Goal: Contribute content: Contribute content

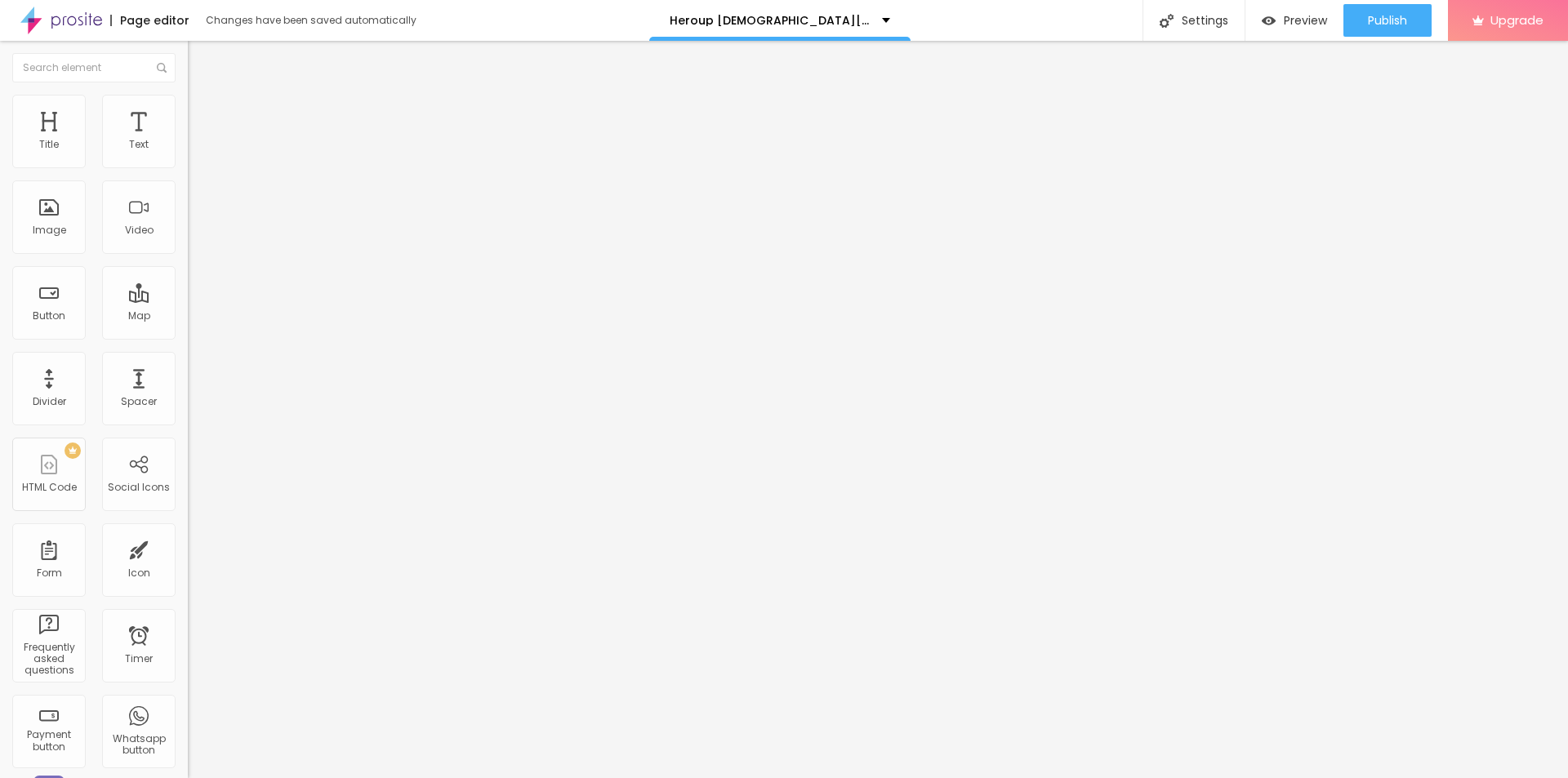
click at [195, 237] on icon "button" at bounding box center [200, 232] width 10 height 10
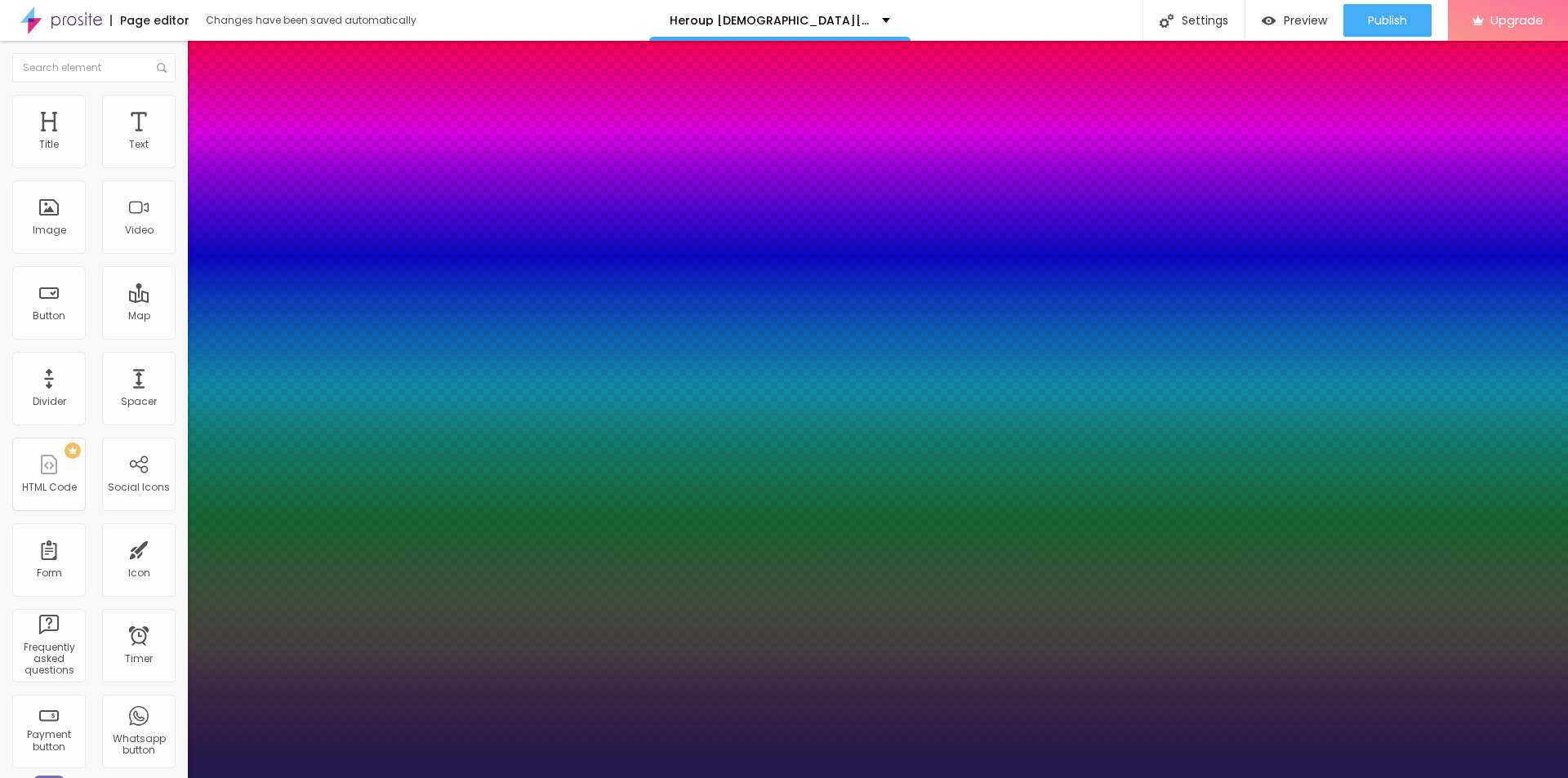
type input "22"
type input "1"
type input "28"
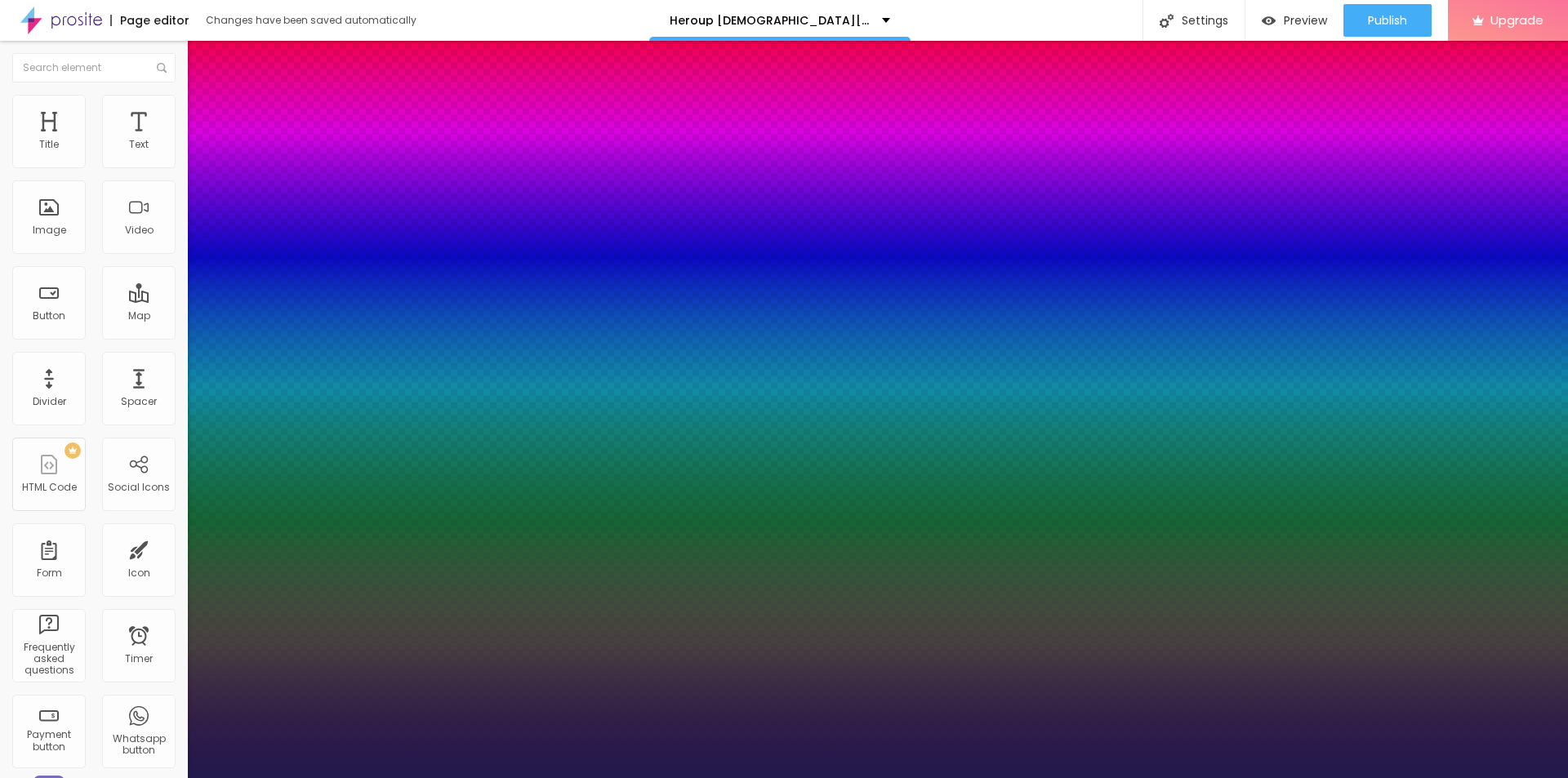
type input "1"
type input "29"
type input "1"
type input "31"
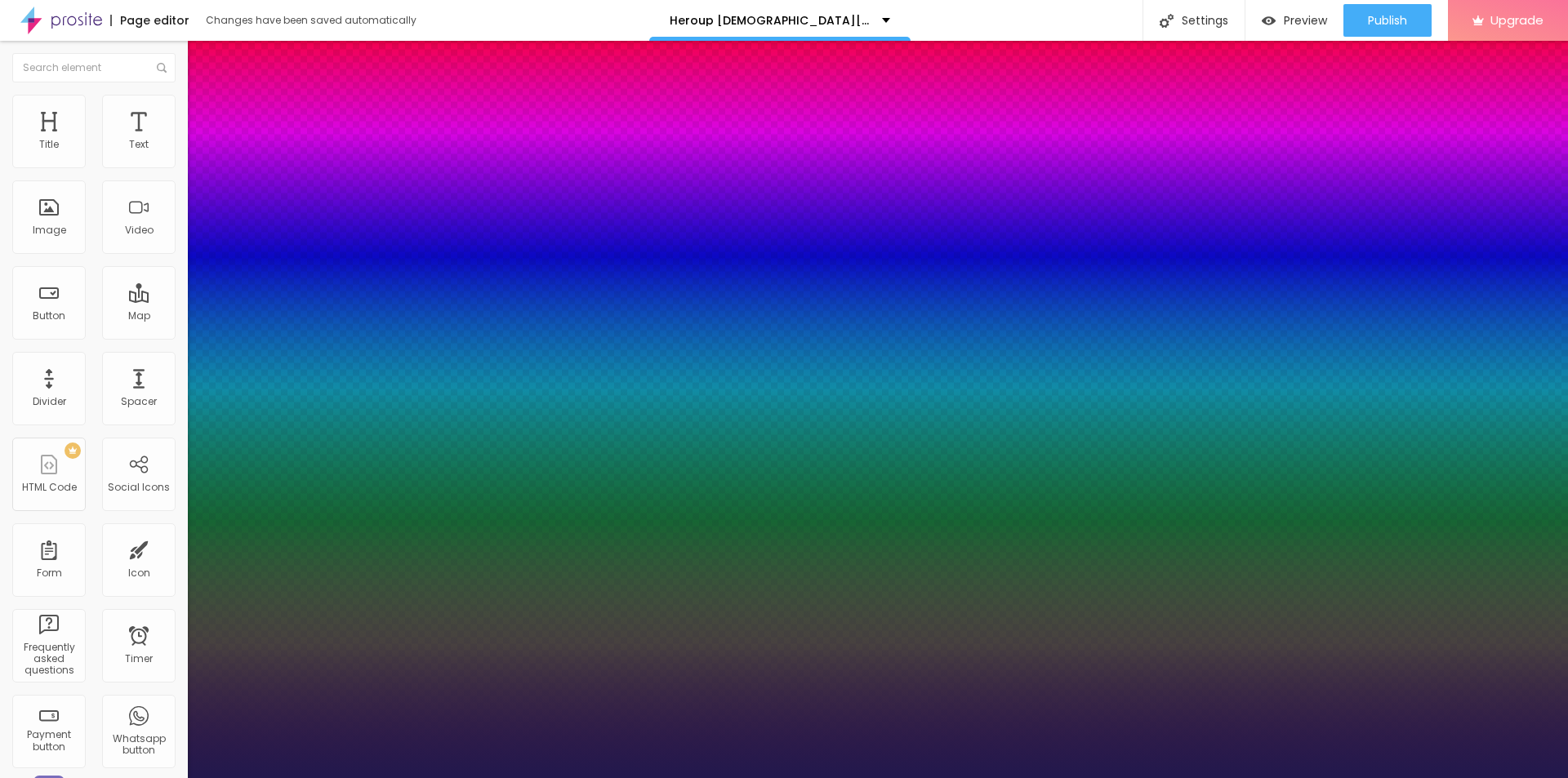
type input "31"
type input "1"
type input "32"
type input "1"
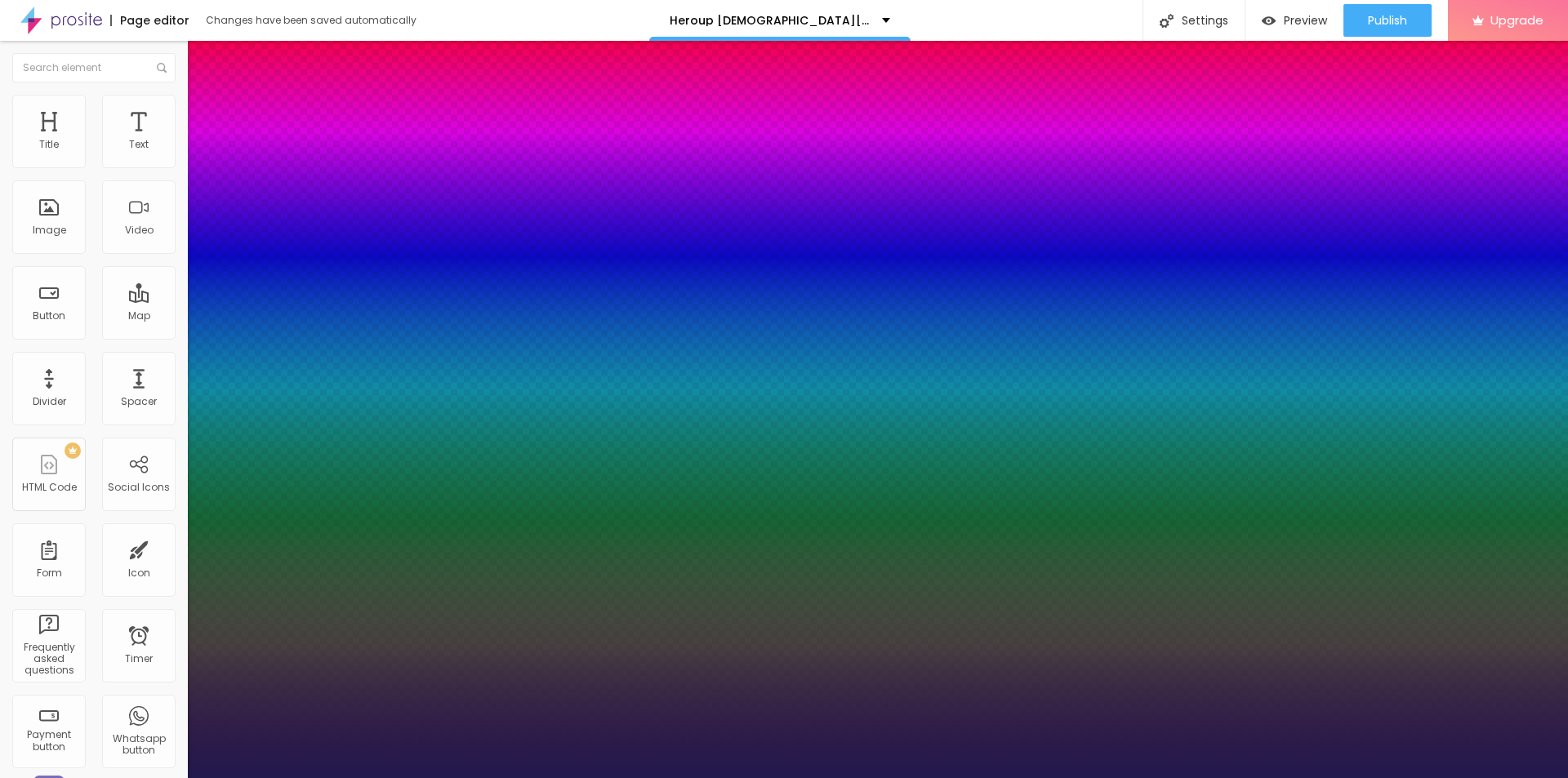
type input "30"
type input "1"
type input "25"
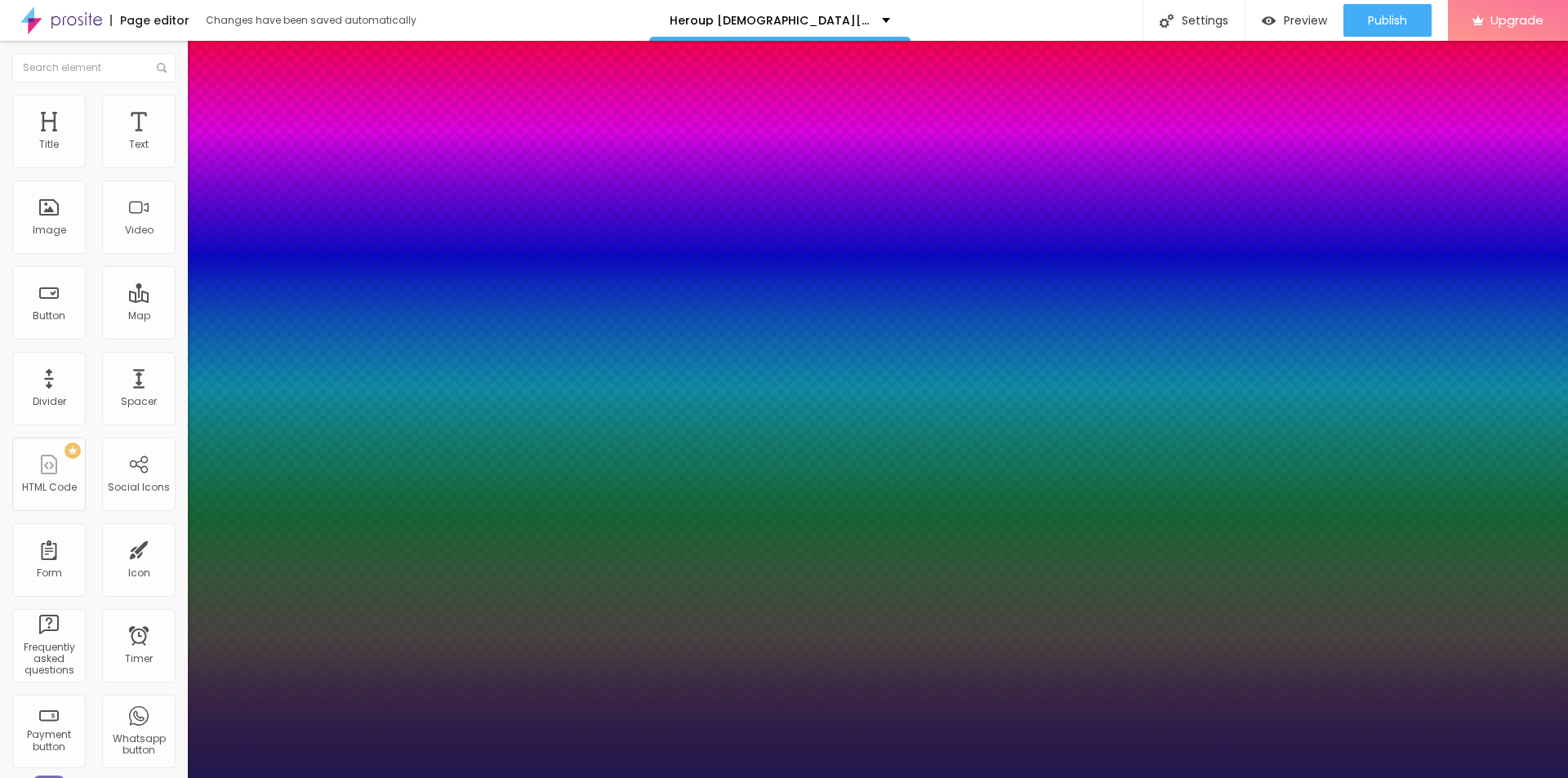
type input "1"
type input "24"
type input "1"
type input "26"
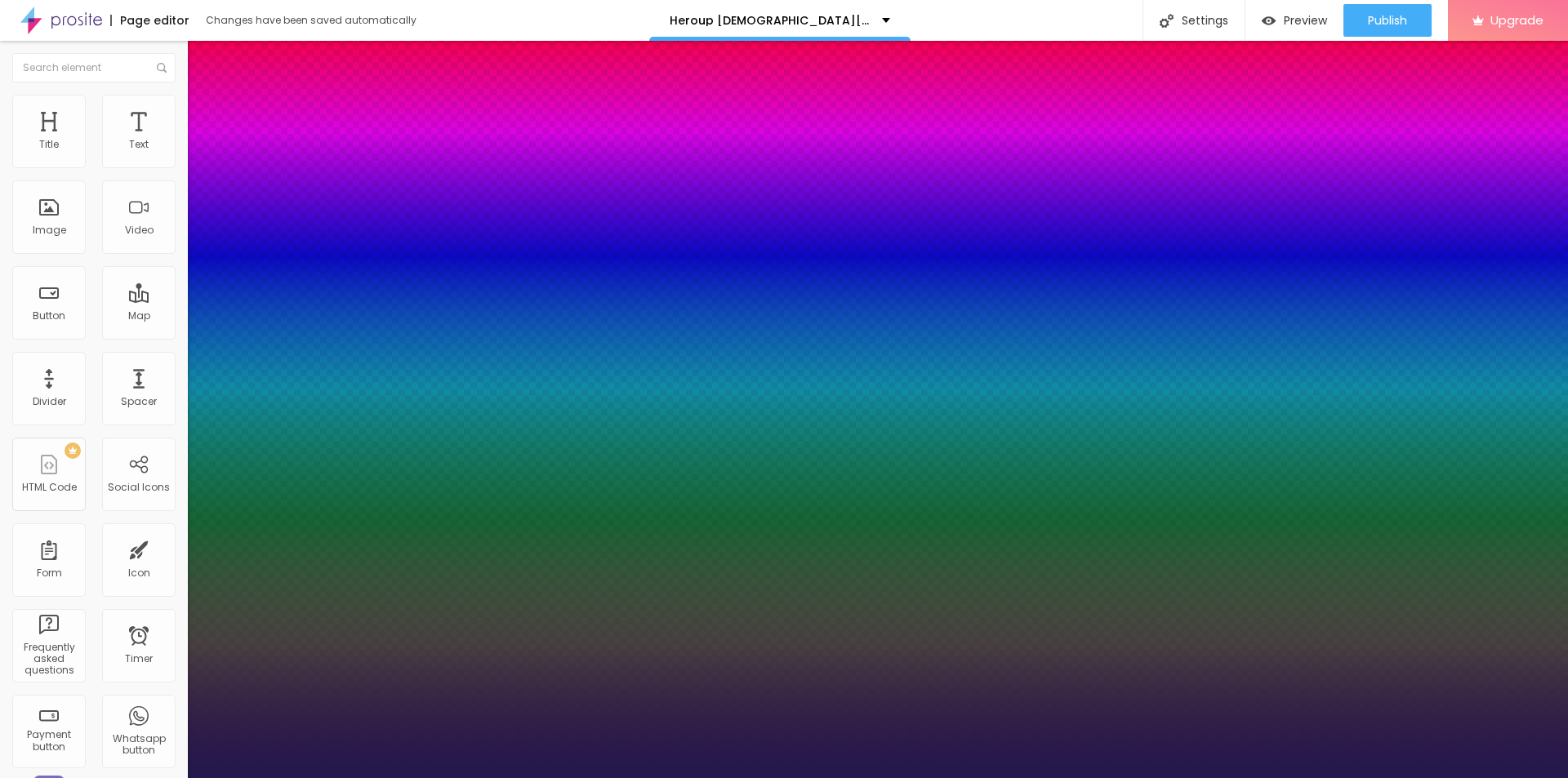
type input "26"
type input "1"
type input "27"
type input "1"
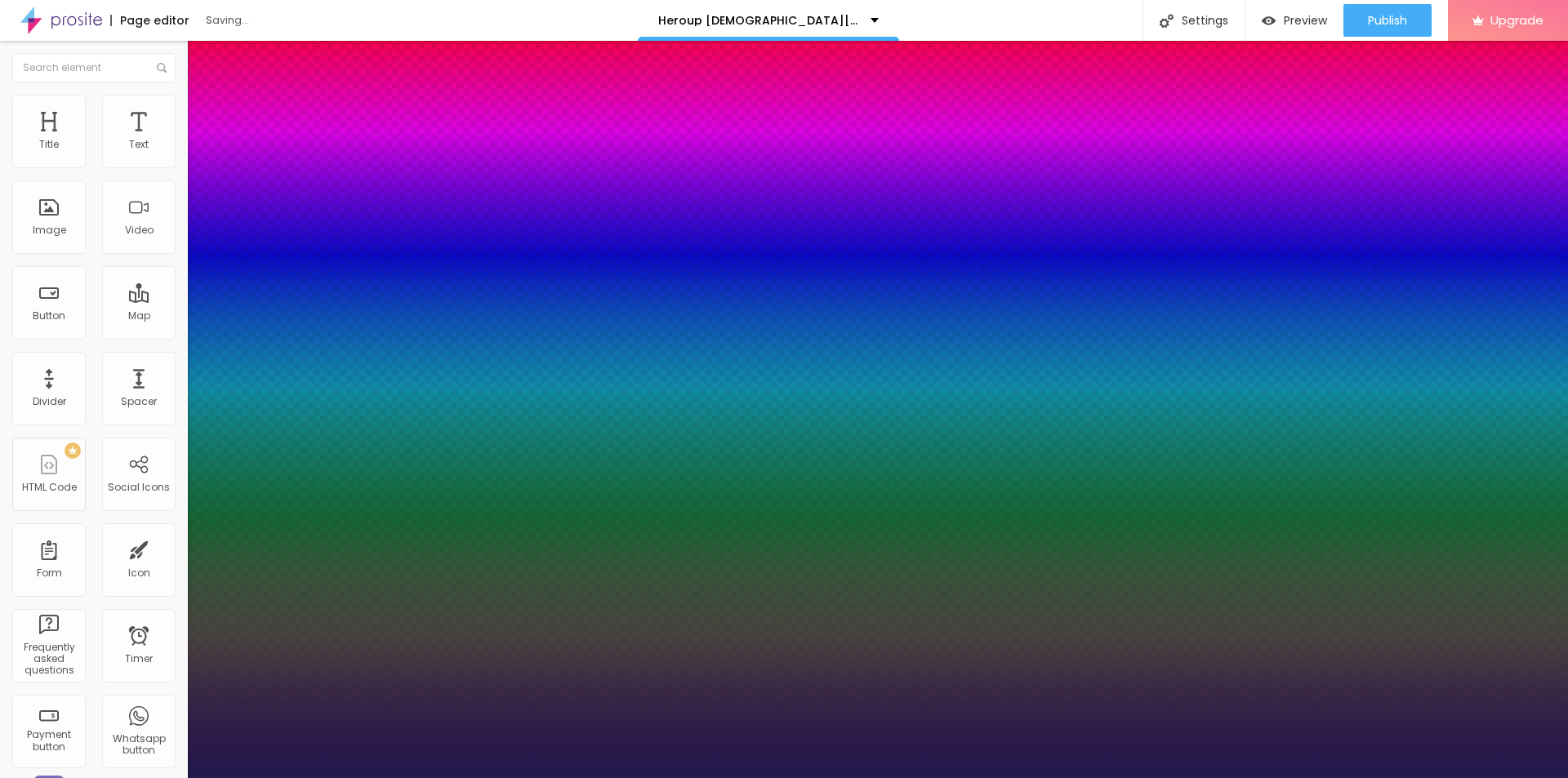
drag, startPoint x: 227, startPoint y: 460, endPoint x: 236, endPoint y: 463, distance: 9.5
type input "27"
type input "1"
click at [660, 777] on div at bounding box center [784, 778] width 1568 height 0
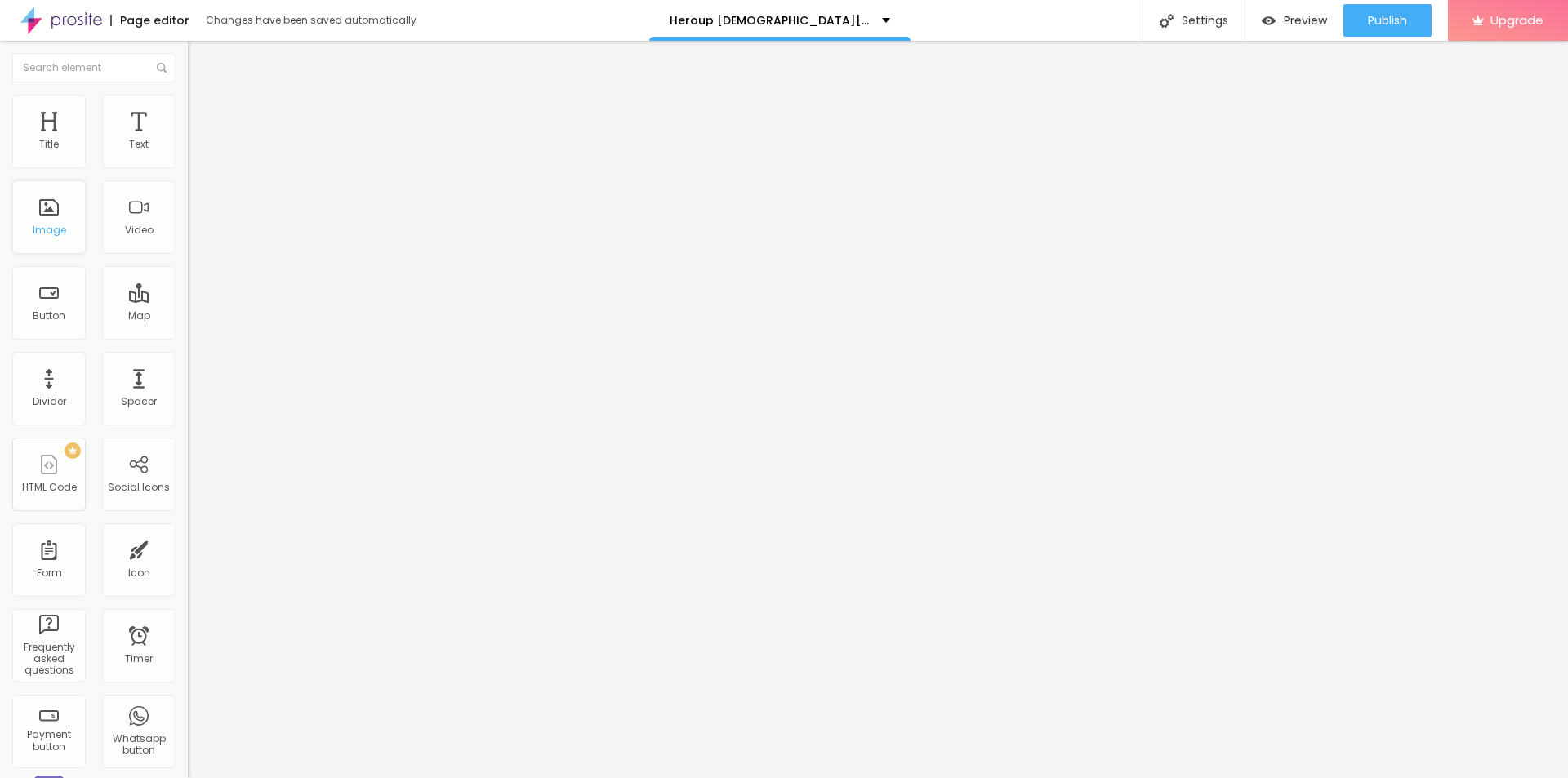
click at [54, 213] on div "Image" at bounding box center [49, 217] width 73 height 73
click at [188, 141] on span "Add image" at bounding box center [221, 133] width 67 height 14
click at [188, 165] on input "text" at bounding box center [286, 157] width 196 height 17
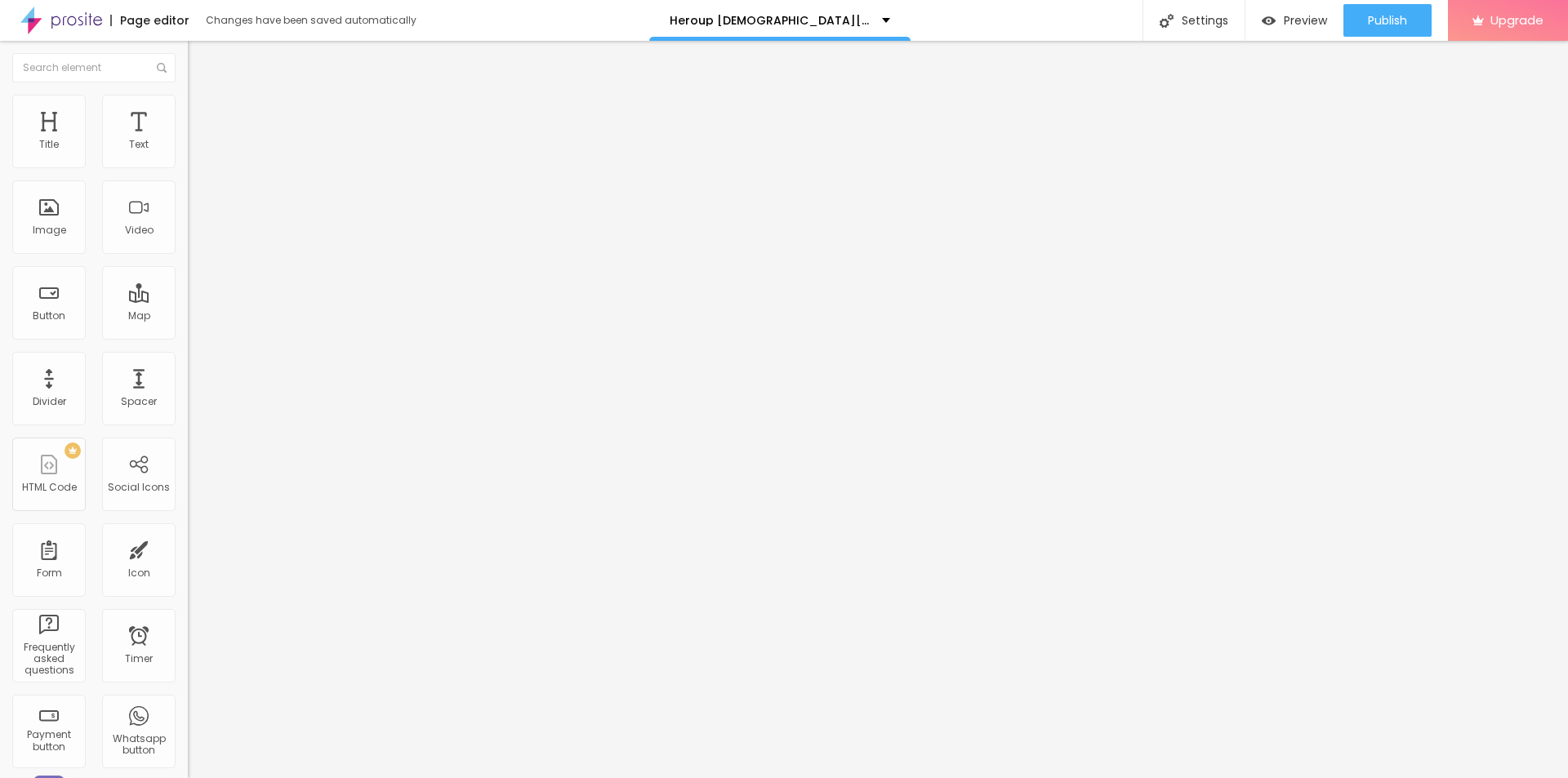
paste input "[URL][DOMAIN_NAME][DOMAIN_NAME]"
type input "[URL][DOMAIN_NAME][DOMAIN_NAME]"
click at [188, 165] on input "[URL][DOMAIN_NAME][DOMAIN_NAME]" at bounding box center [286, 157] width 196 height 17
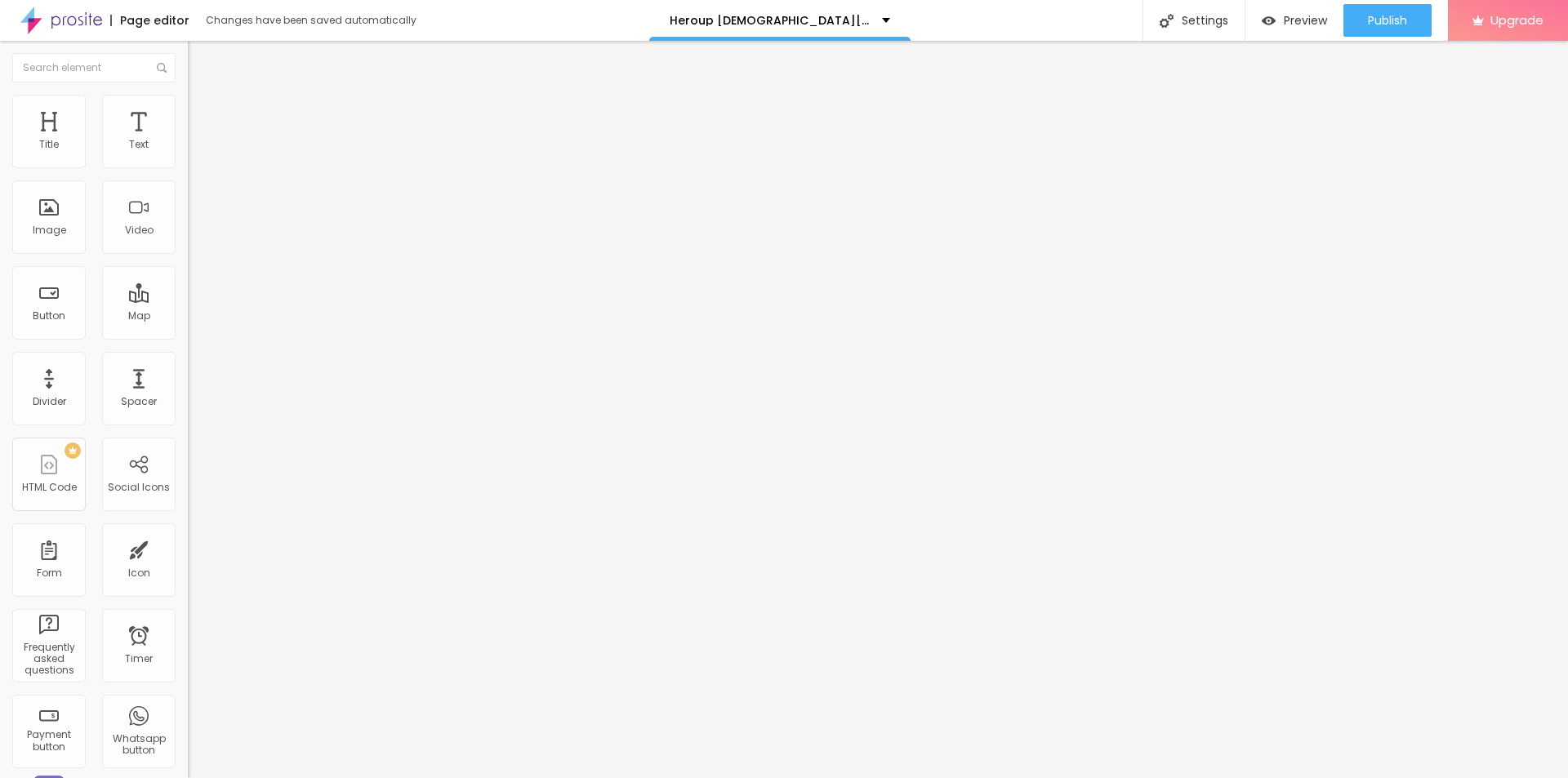
click at [188, 334] on input "https://" at bounding box center [286, 327] width 196 height 17
paste input "[DOMAIN_NAME][URL][DOMAIN_NAME]"
type input "[URL][DOMAIN_NAME][DOMAIN_NAME]"
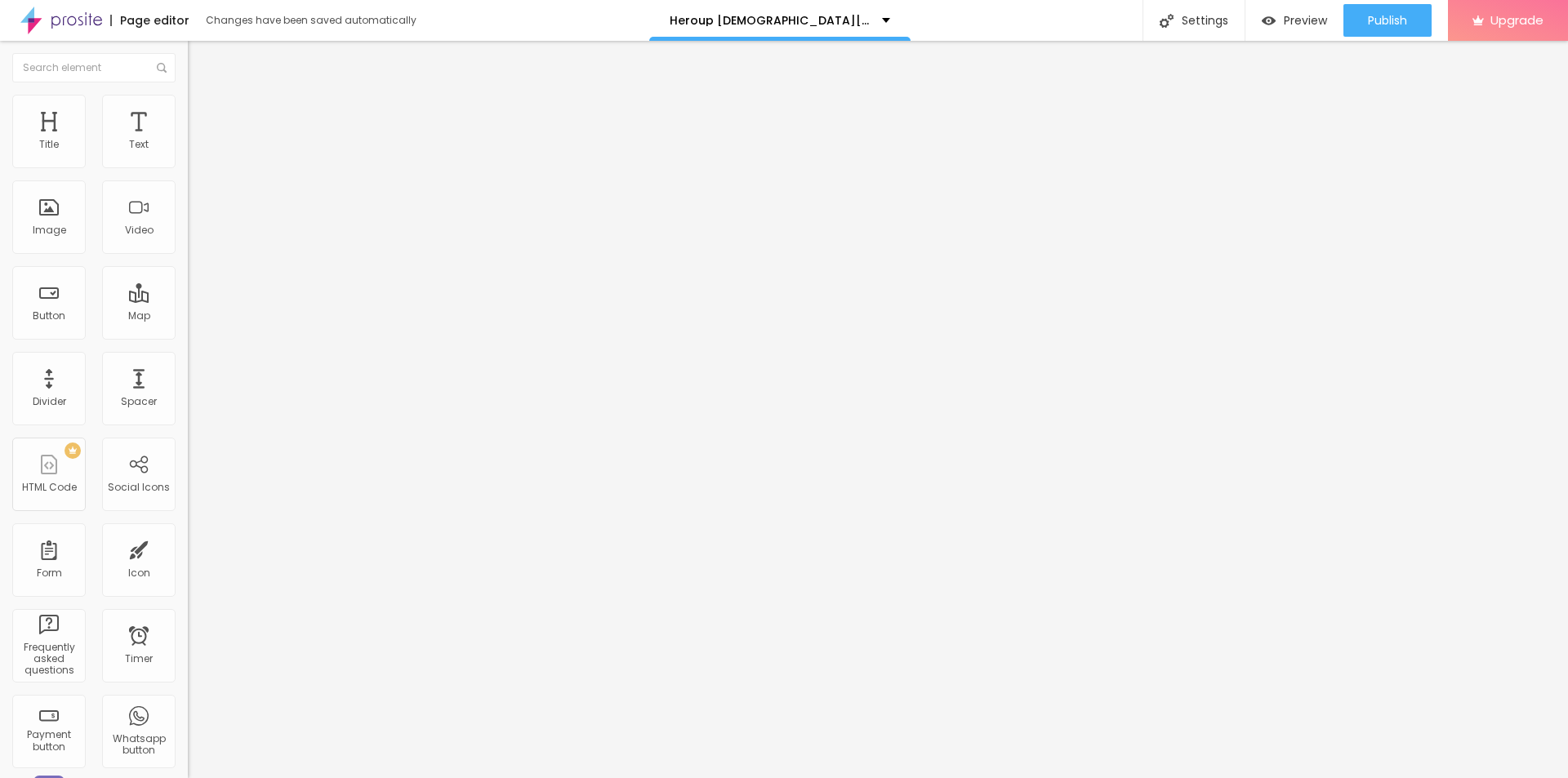
click at [188, 165] on input "text" at bounding box center [286, 157] width 196 height 17
paste input "Heroup [DEMOGRAPHIC_DATA][MEDICAL_DATA] [GEOGRAPHIC_DATA] CA [GEOGRAPHIC_DATA] …"
type input "Heroup [DEMOGRAPHIC_DATA][MEDICAL_DATA] [GEOGRAPHIC_DATA] CA [GEOGRAPHIC_DATA] …"
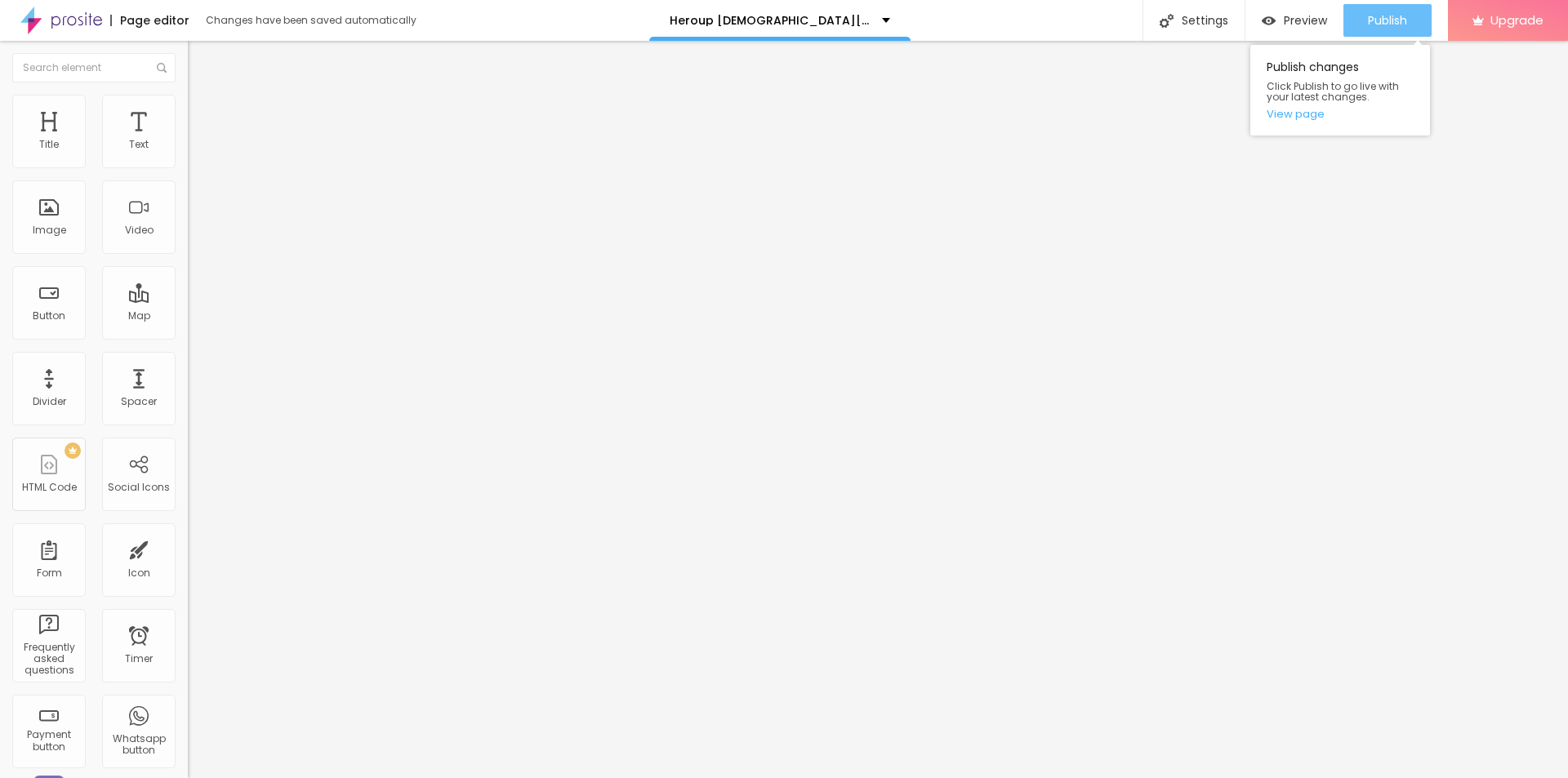
click at [1410, 27] on button "Publish" at bounding box center [1387, 20] width 88 height 32
click at [1296, 109] on link "View page" at bounding box center [1340, 114] width 147 height 11
